Goal: Task Accomplishment & Management: Use online tool/utility

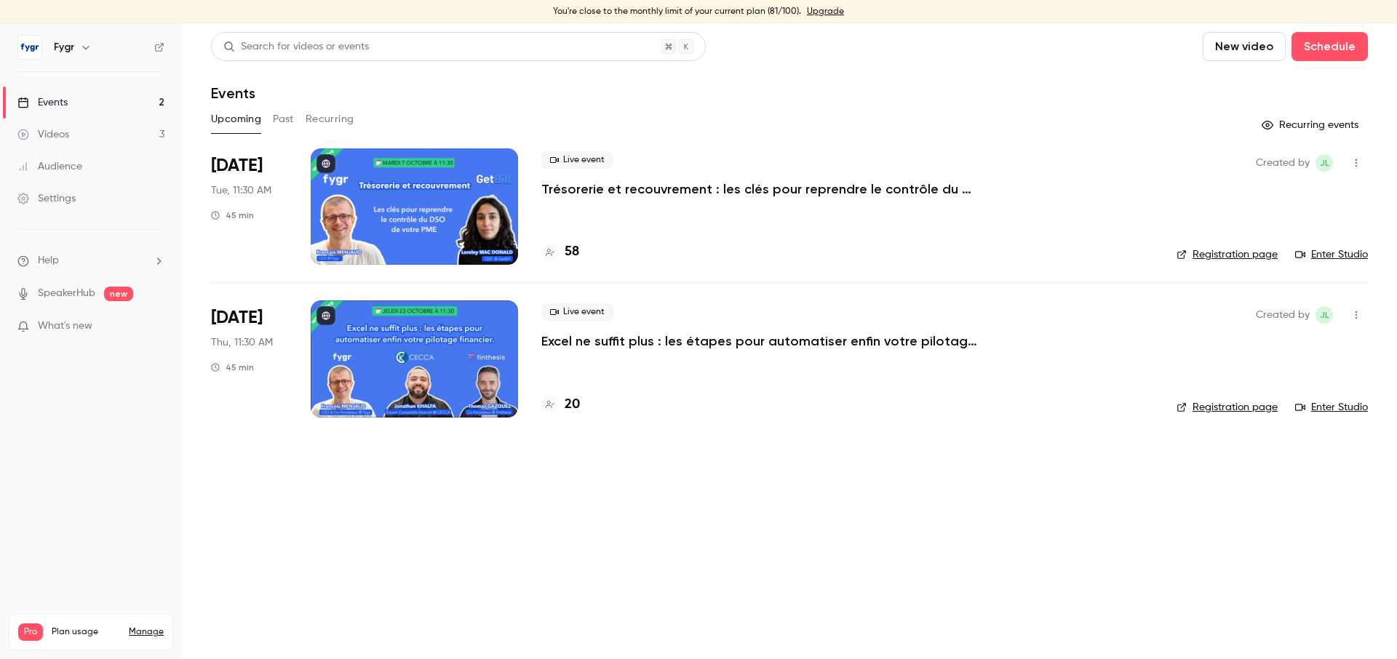
click at [699, 191] on p "Trésorerie et recouvrement : les clés pour reprendre le contrôle du DSO de votr…" at bounding box center [760, 189] width 437 height 17
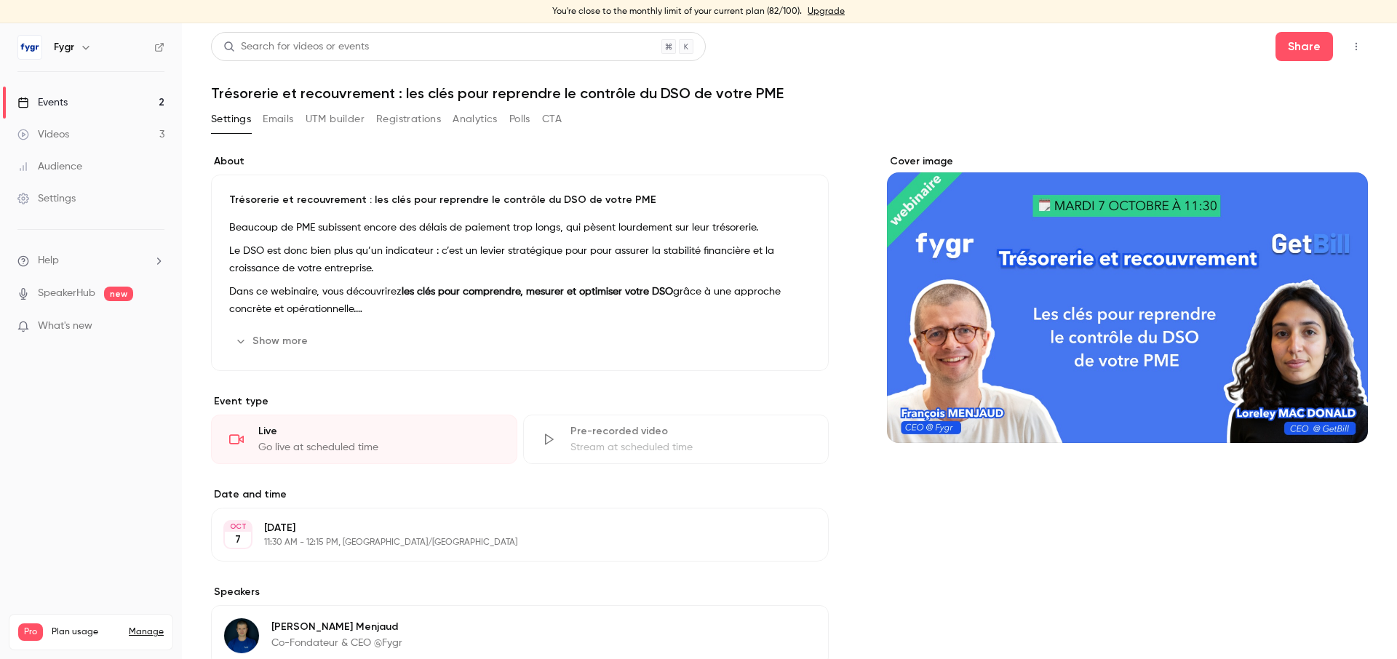
click at [429, 120] on button "Registrations" at bounding box center [408, 119] width 65 height 23
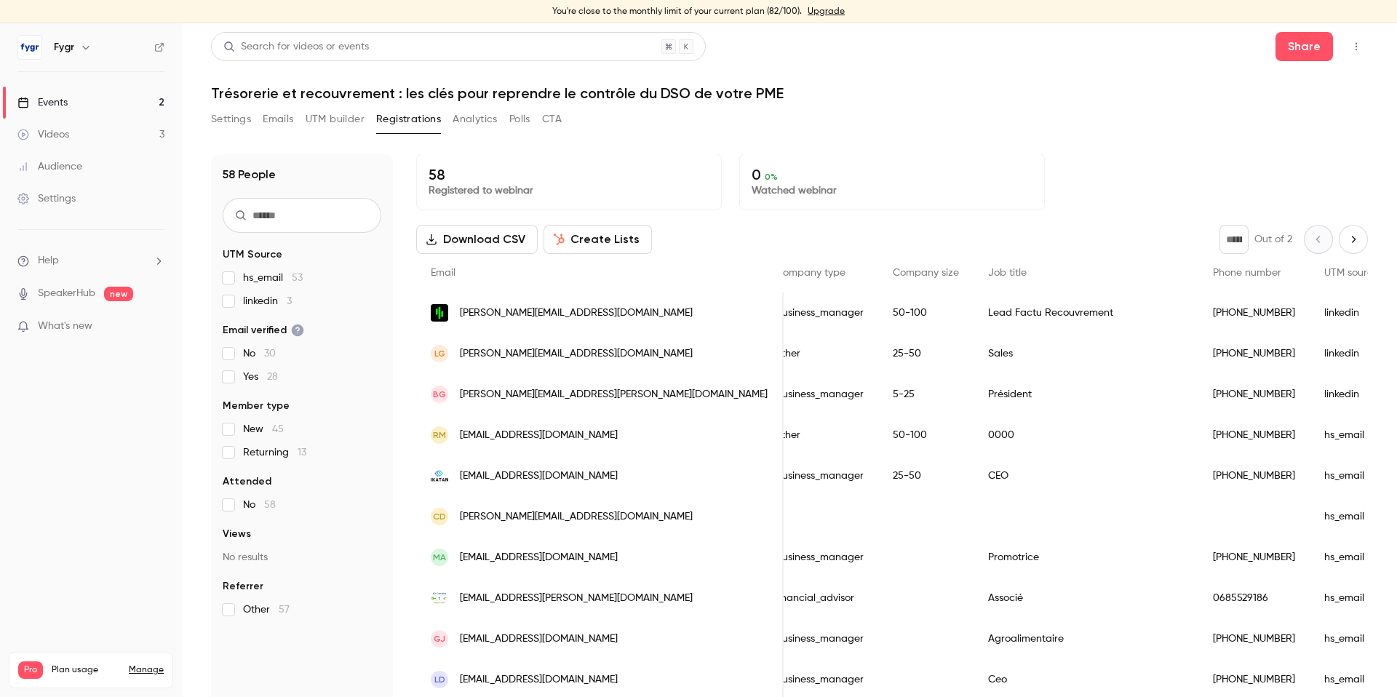
scroll to position [0, 819]
click at [149, 659] on link "Manage" at bounding box center [146, 671] width 35 height 12
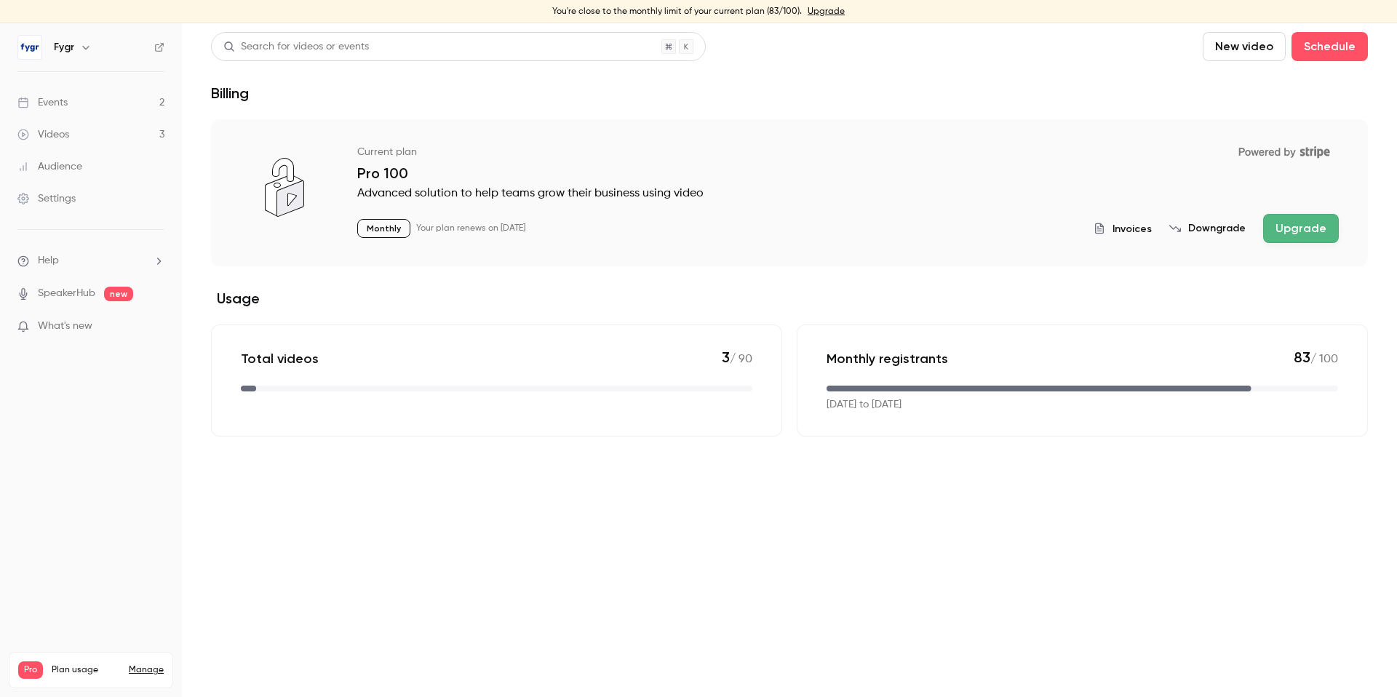
click at [1280, 230] on button "Upgrade" at bounding box center [1302, 228] width 76 height 29
click at [1303, 231] on button "Upgrade" at bounding box center [1302, 228] width 76 height 29
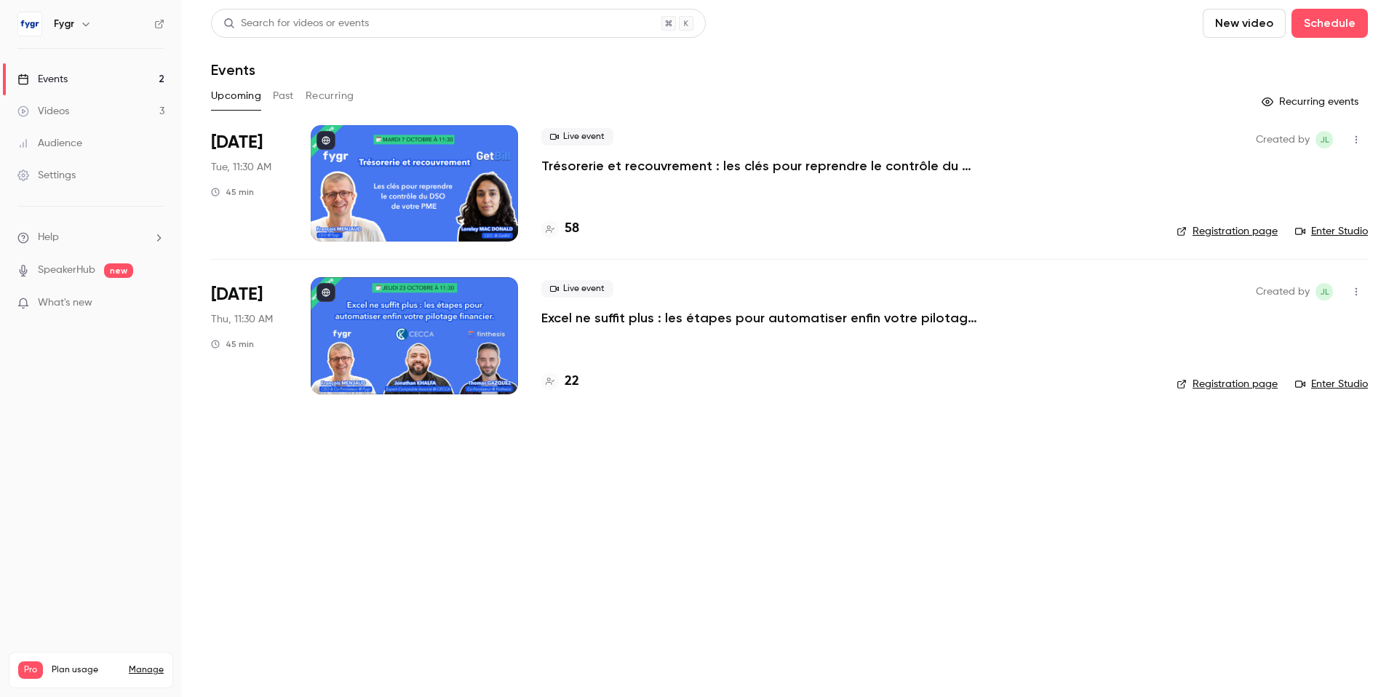
click at [760, 171] on p "Trésorerie et recouvrement : les clés pour reprendre le contrôle du DSO de votr…" at bounding box center [760, 165] width 437 height 17
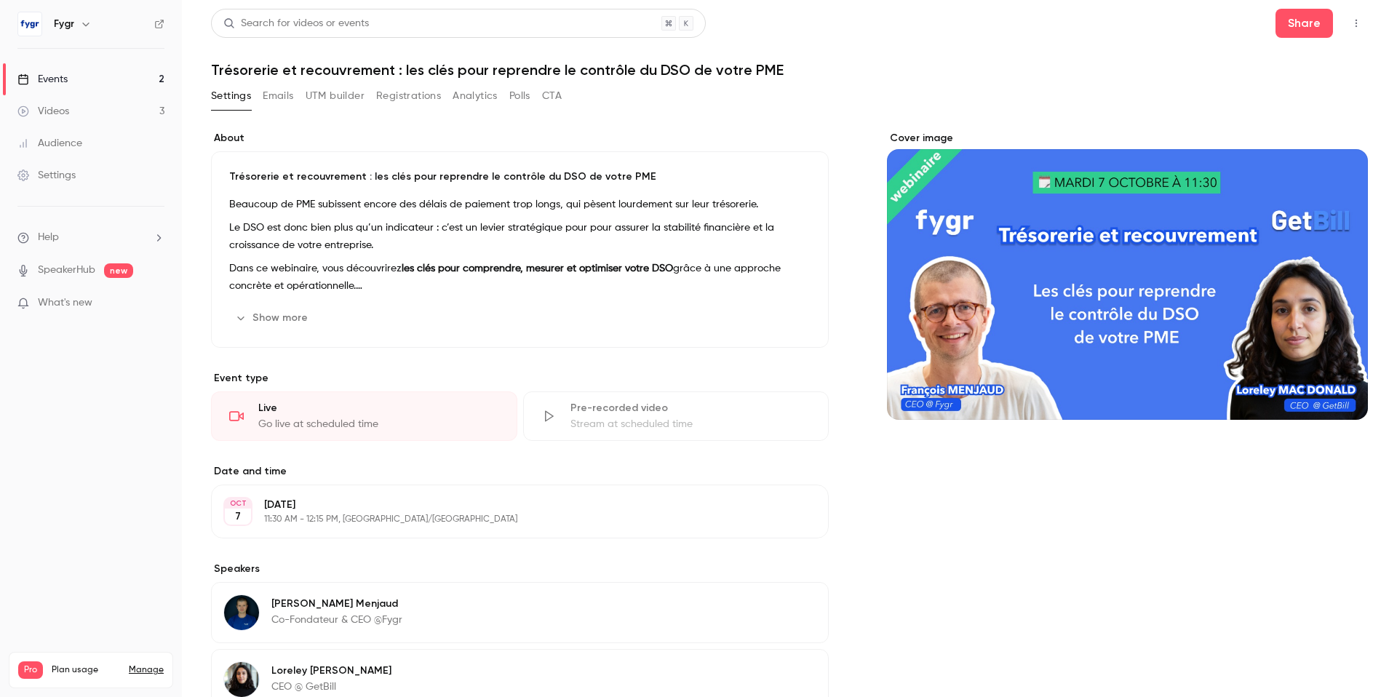
click at [344, 98] on button "UTM builder" at bounding box center [335, 95] width 59 height 23
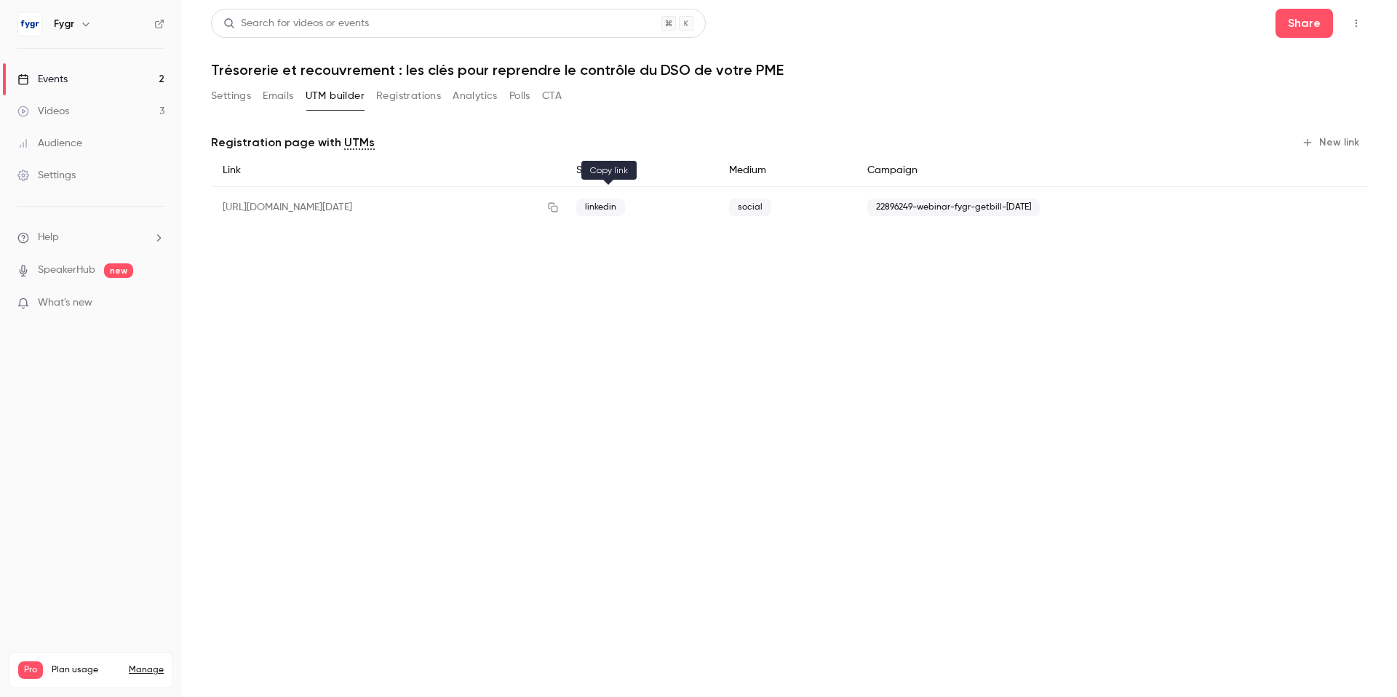
click at [558, 205] on icon "button" at bounding box center [553, 207] width 9 height 9
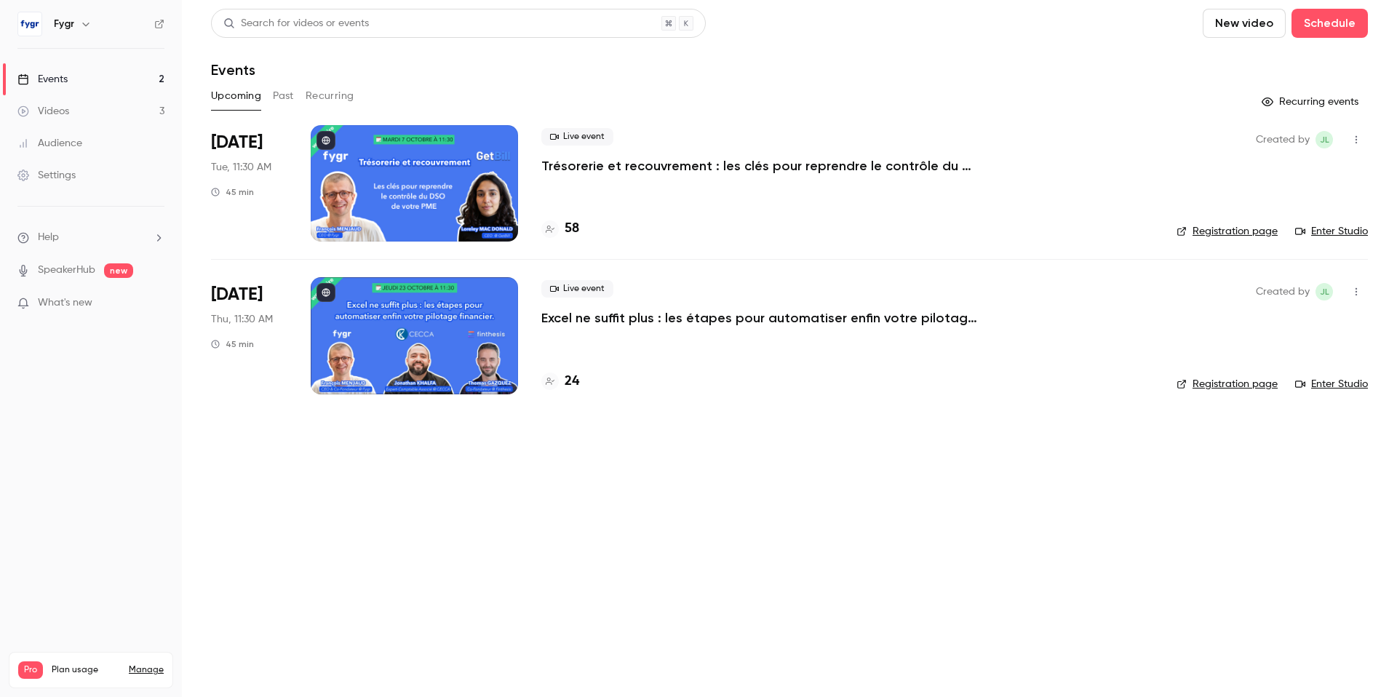
click at [672, 168] on p "Trésorerie et recouvrement : les clés pour reprendre le contrôle du DSO de votr…" at bounding box center [760, 165] width 437 height 17
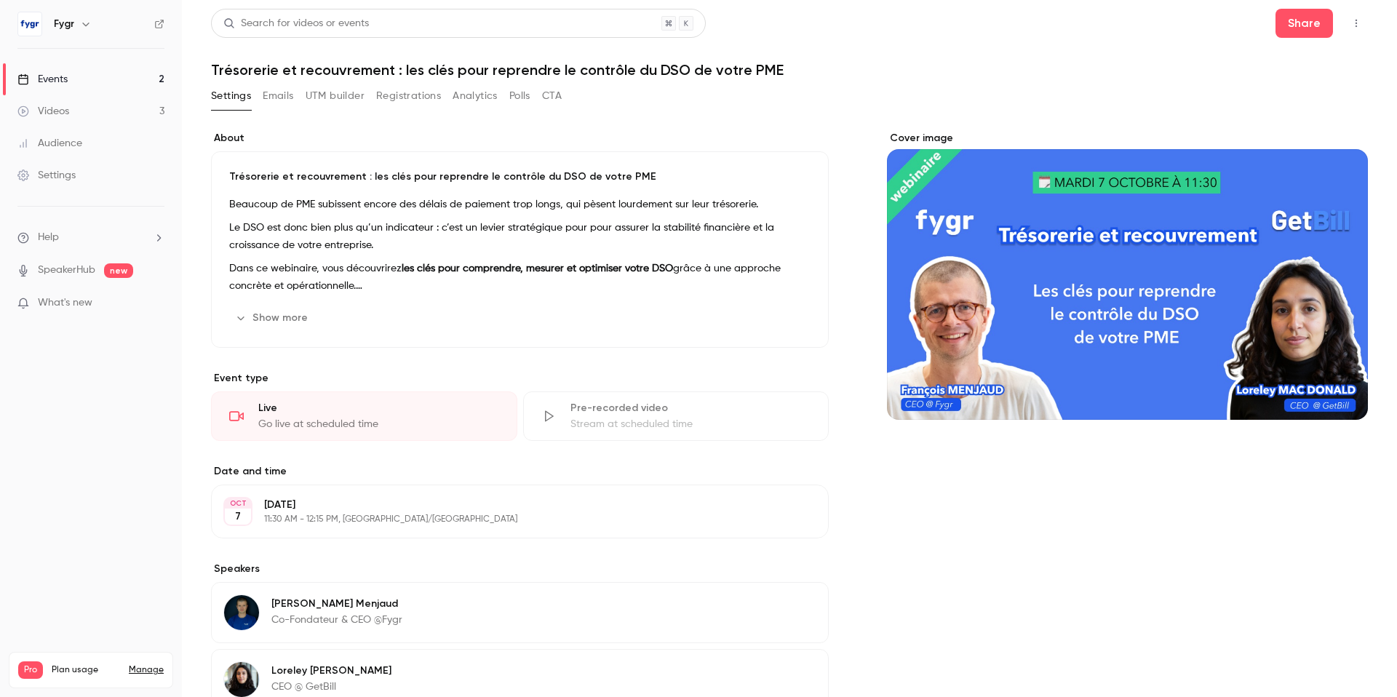
click at [310, 95] on button "UTM builder" at bounding box center [335, 95] width 59 height 23
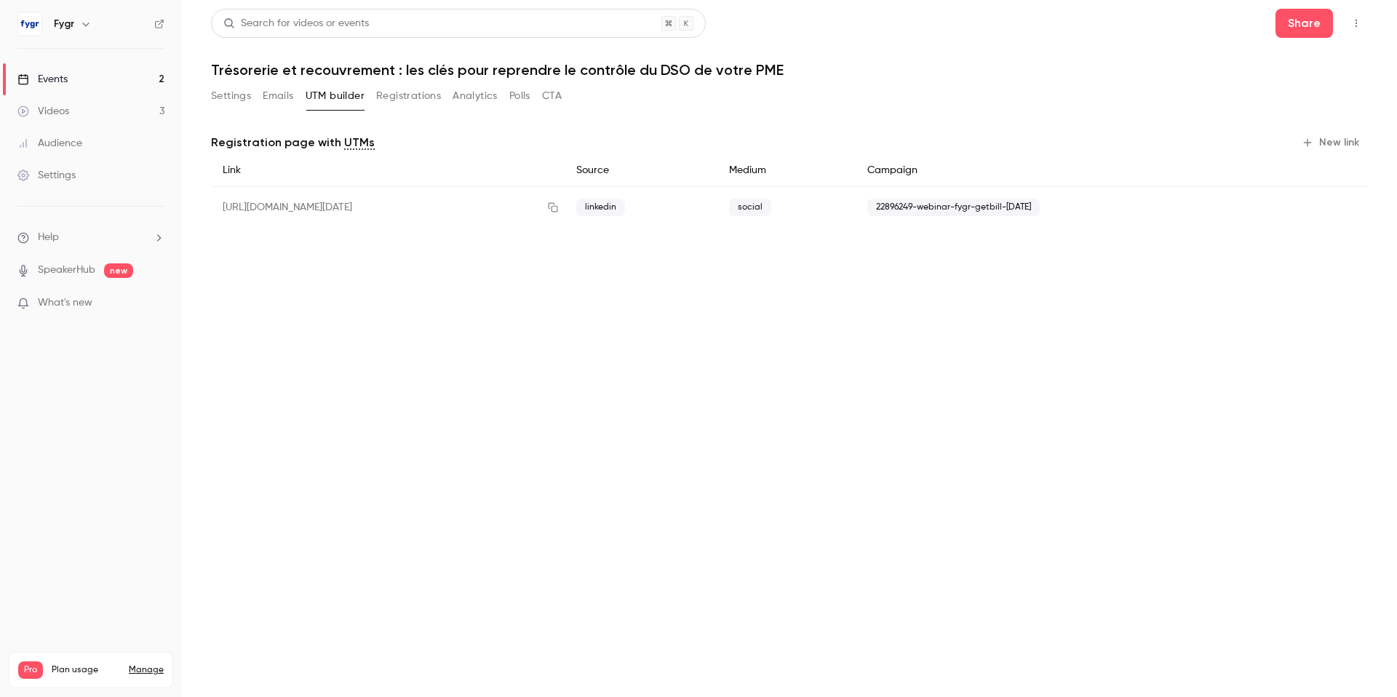
click at [1354, 148] on button "New link" at bounding box center [1332, 142] width 72 height 23
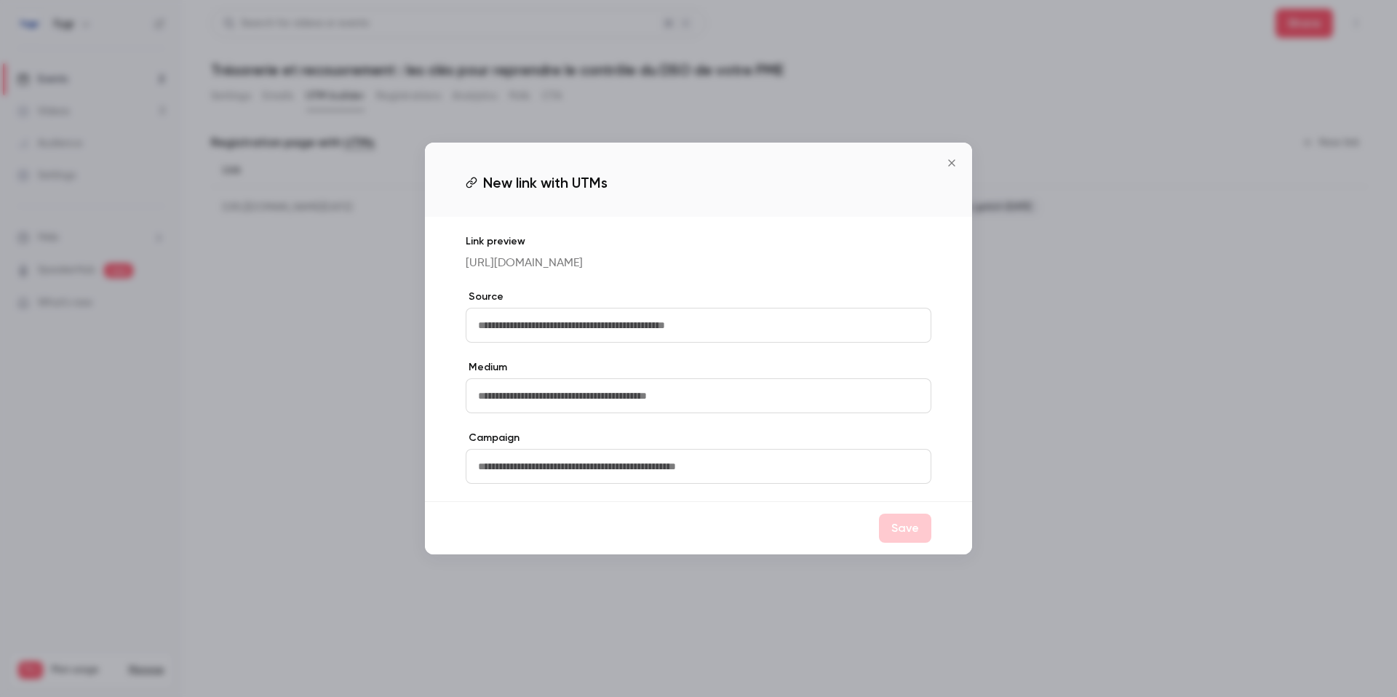
click at [670, 337] on input "text" at bounding box center [699, 325] width 466 height 35
type input "********"
click at [703, 409] on input "text" at bounding box center [699, 395] width 466 height 35
type input "**"
drag, startPoint x: 948, startPoint y: 154, endPoint x: 959, endPoint y: 159, distance: 12.0
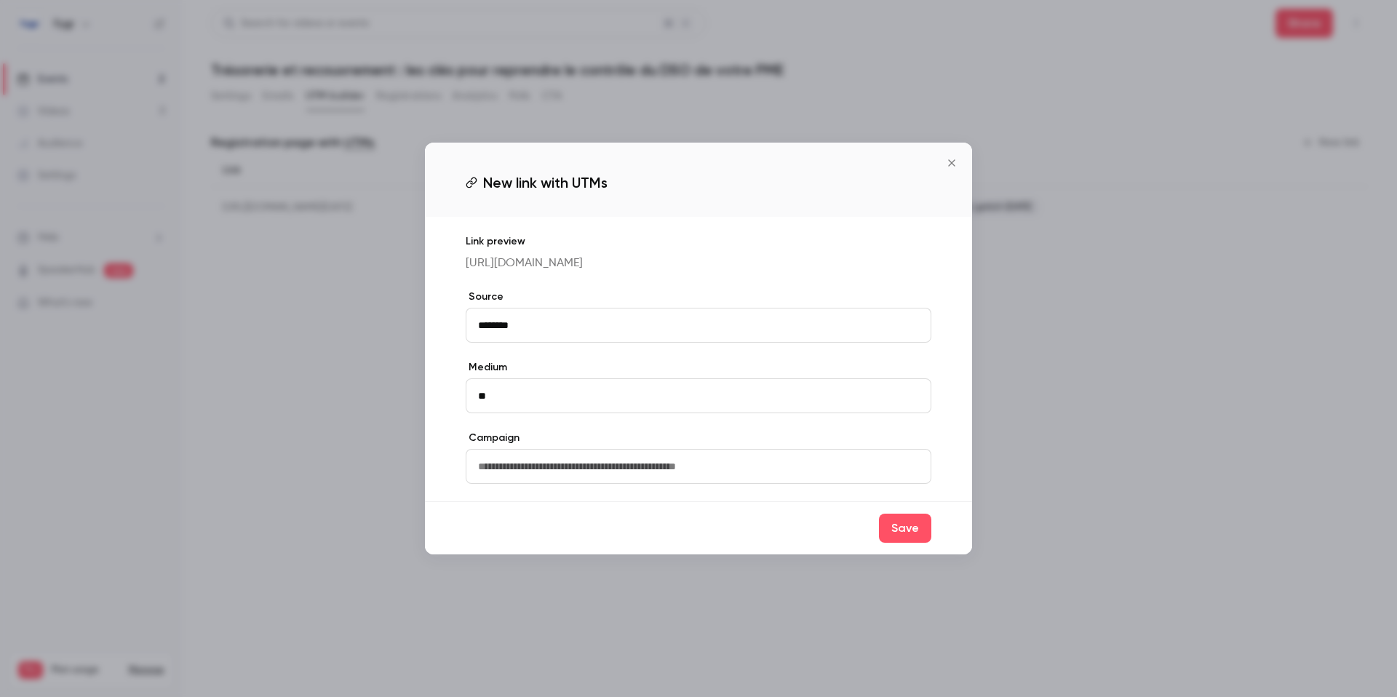
click at [948, 157] on icon "Close" at bounding box center [951, 163] width 17 height 12
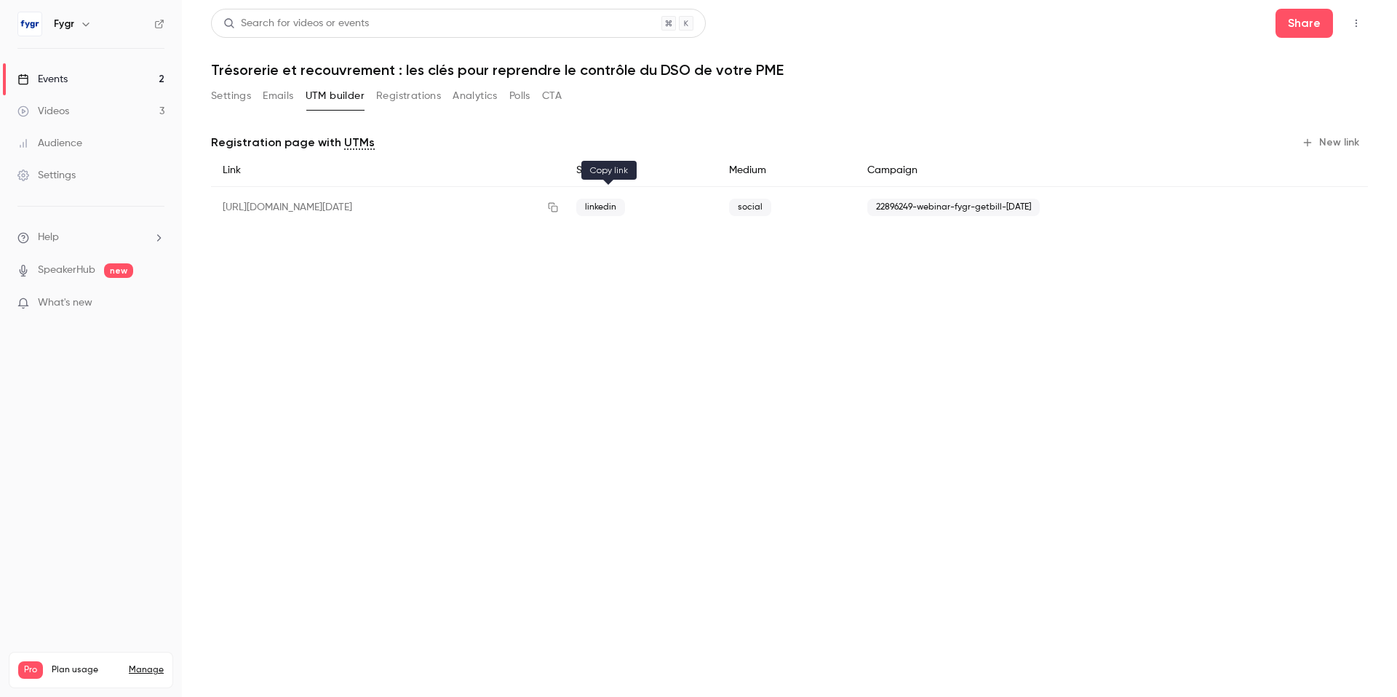
click at [559, 206] on icon "button" at bounding box center [553, 207] width 12 height 10
drag, startPoint x: 911, startPoint y: 207, endPoint x: 1060, endPoint y: 212, distance: 148.5
click at [1040, 212] on span "22896249-webinar-fygr-getbill-[DATE]" at bounding box center [954, 207] width 173 height 17
click at [559, 208] on icon "button" at bounding box center [553, 207] width 12 height 10
click at [1317, 140] on button "New link" at bounding box center [1332, 142] width 72 height 23
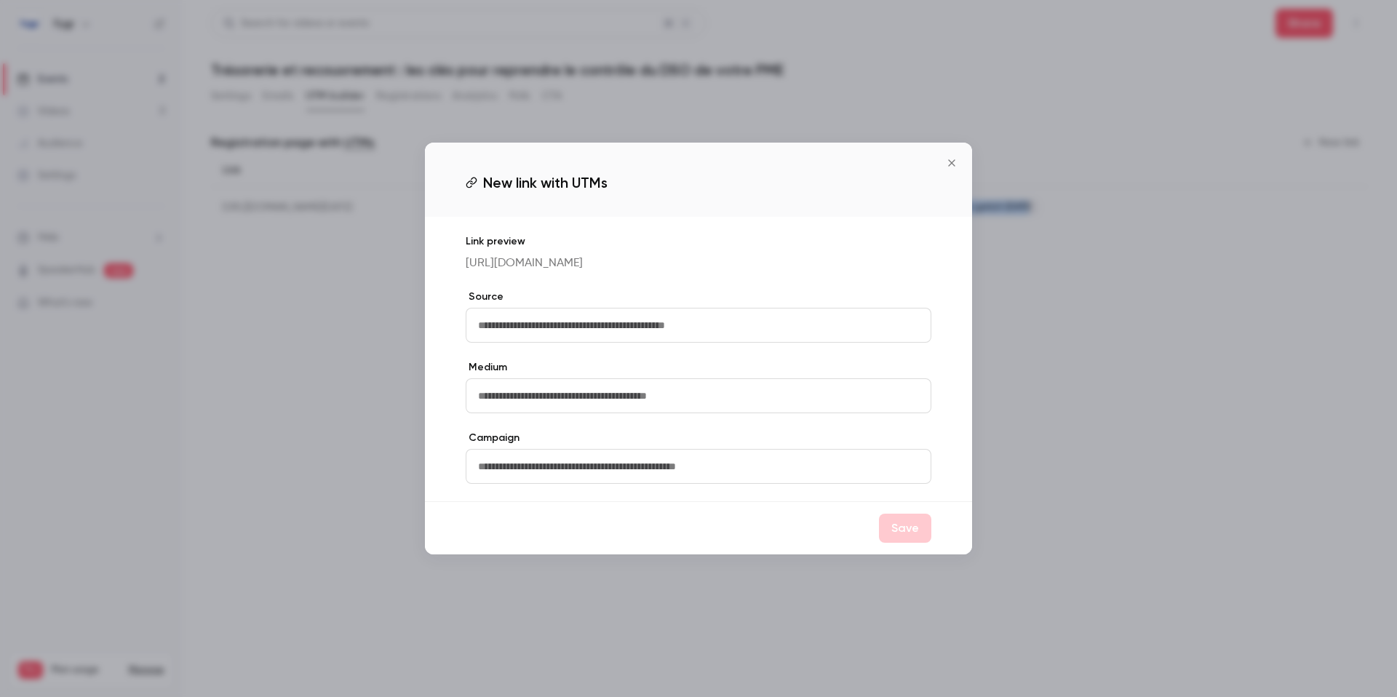
click at [956, 157] on icon "Close" at bounding box center [951, 163] width 17 height 12
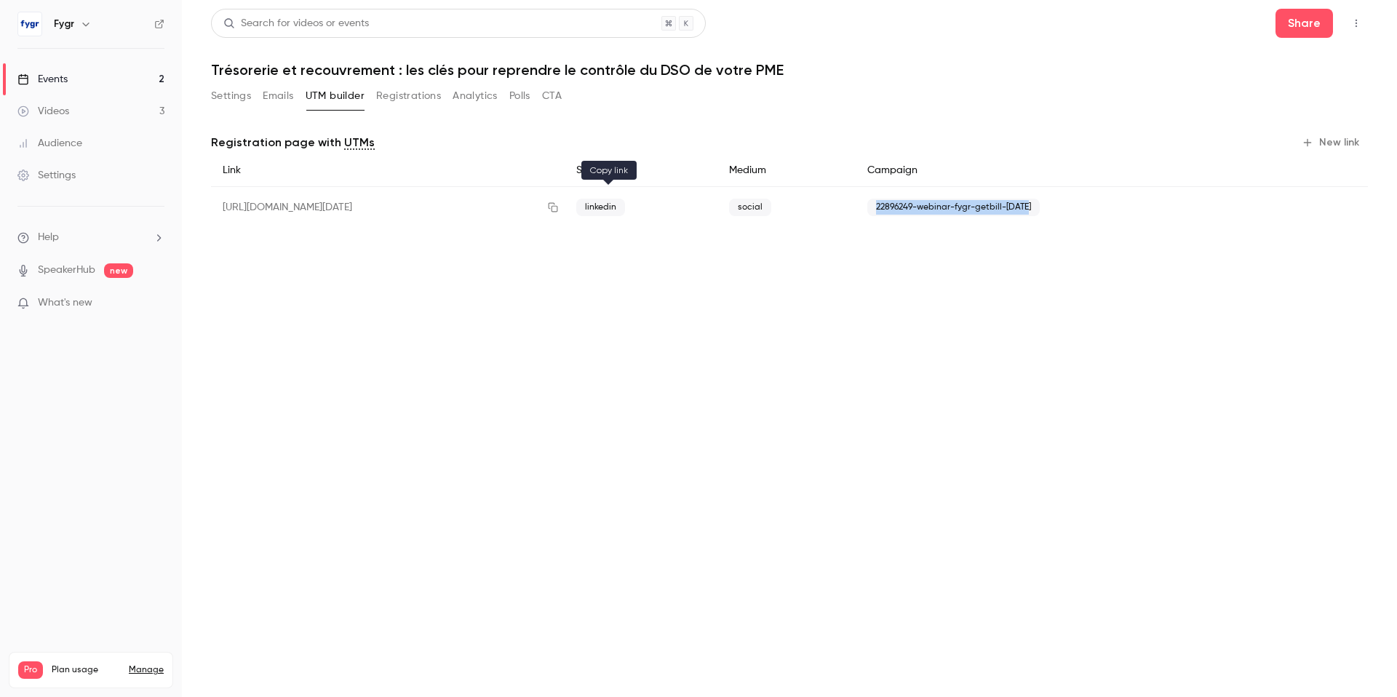
click at [558, 207] on icon "button" at bounding box center [553, 207] width 9 height 9
